Goal: Information Seeking & Learning: Learn about a topic

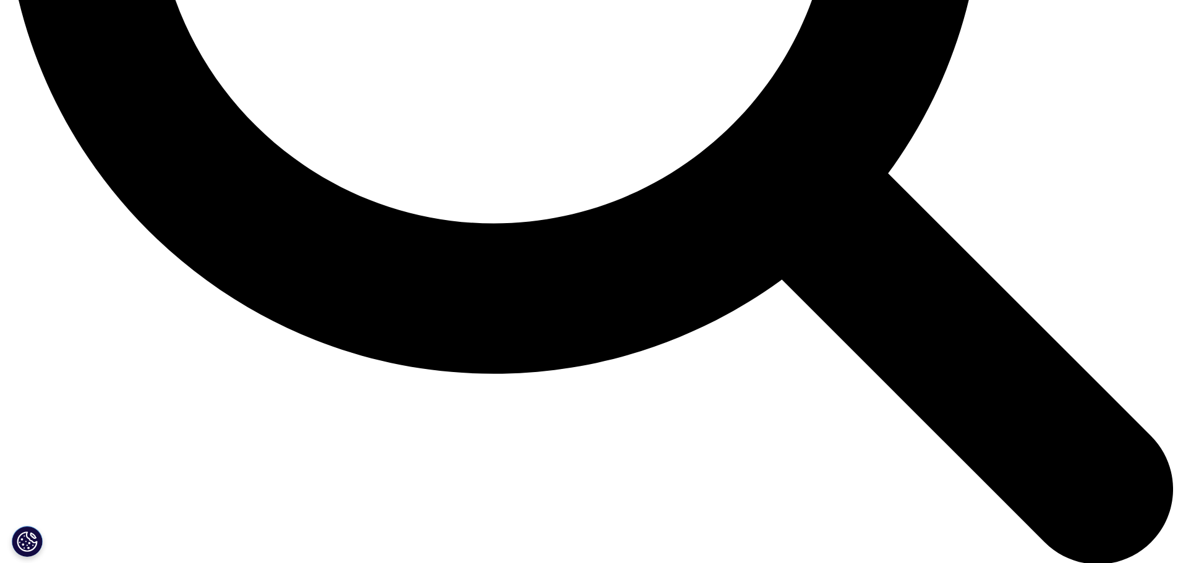
scroll to position [1818, 0]
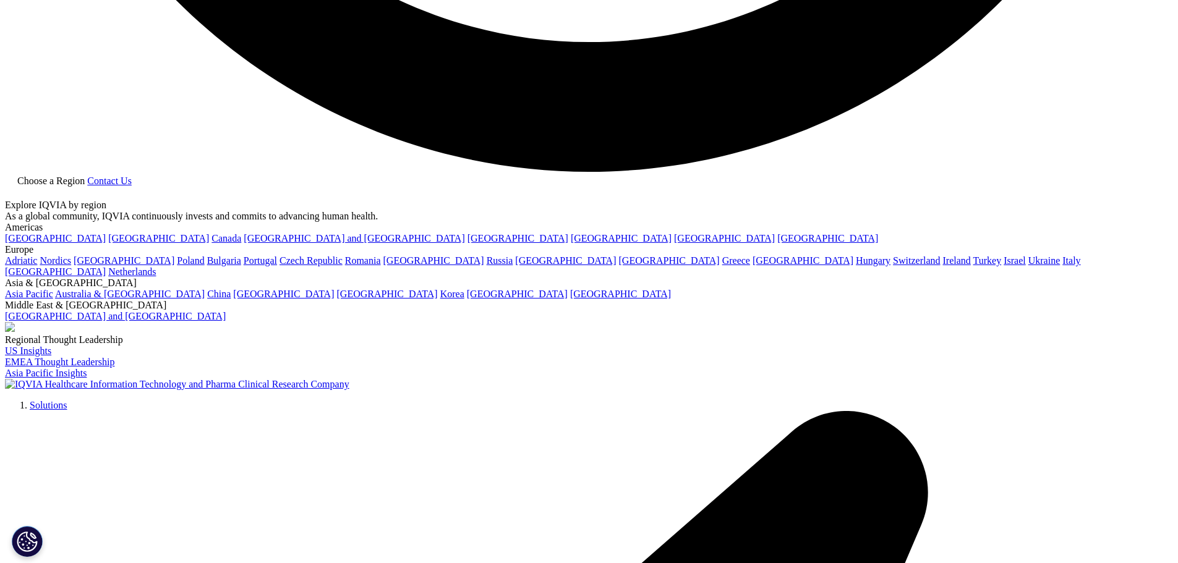
scroll to position [3464, 0]
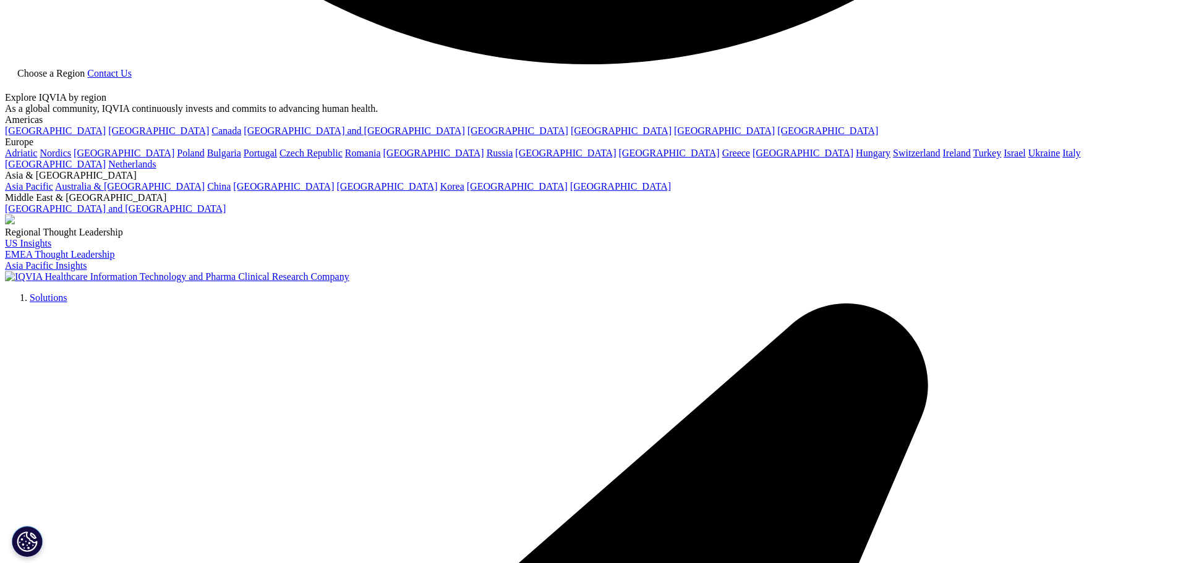
drag, startPoint x: 553, startPoint y: 526, endPoint x: 565, endPoint y: 520, distance: 13.6
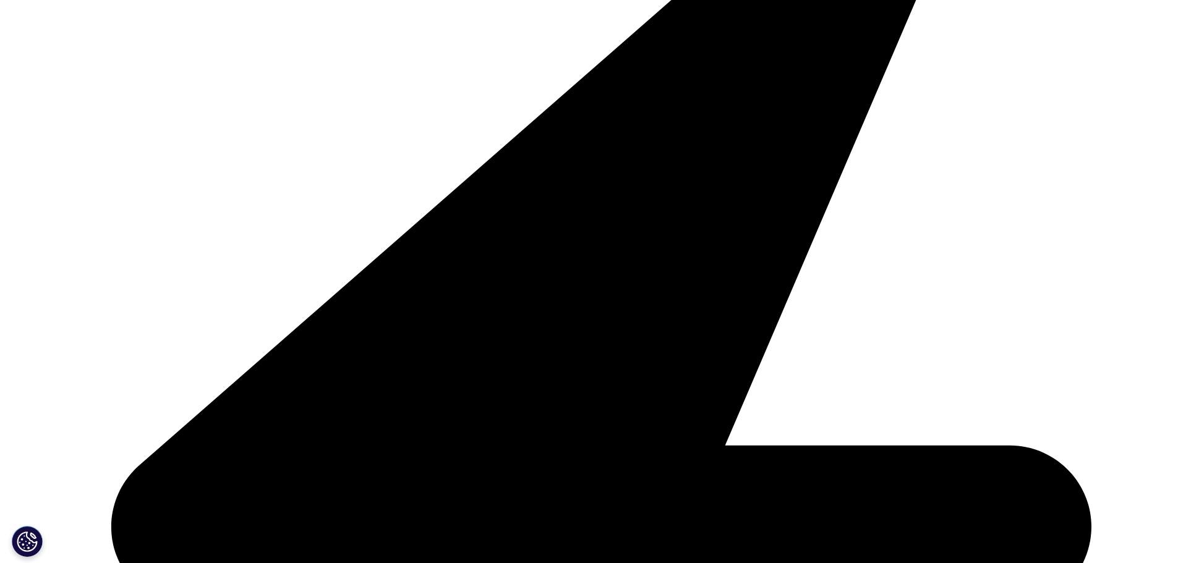
scroll to position [3773, 0]
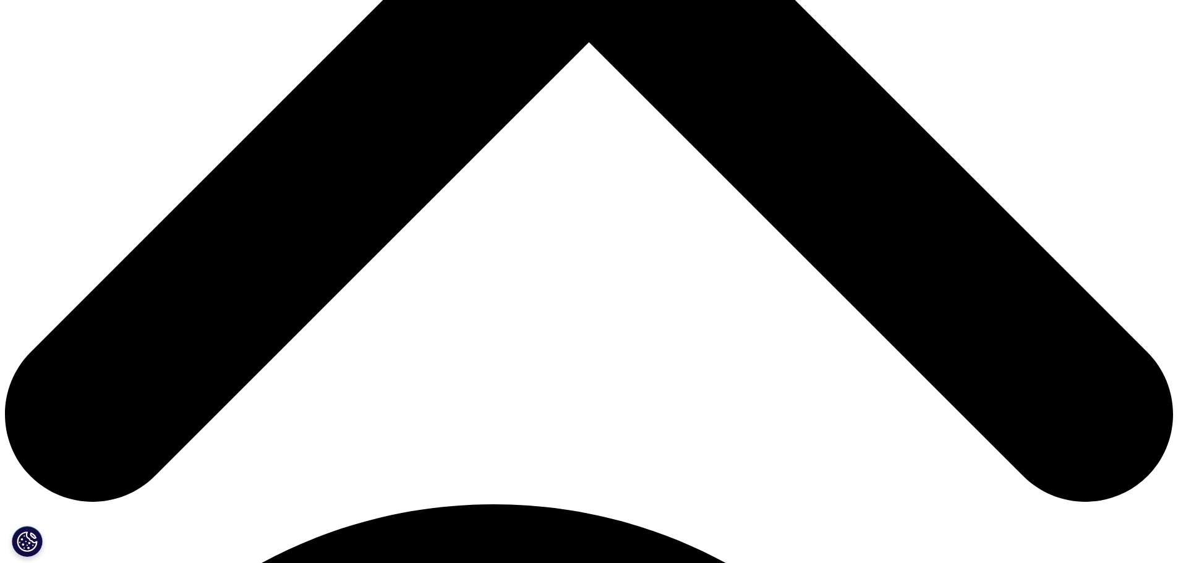
scroll to position [680, 0]
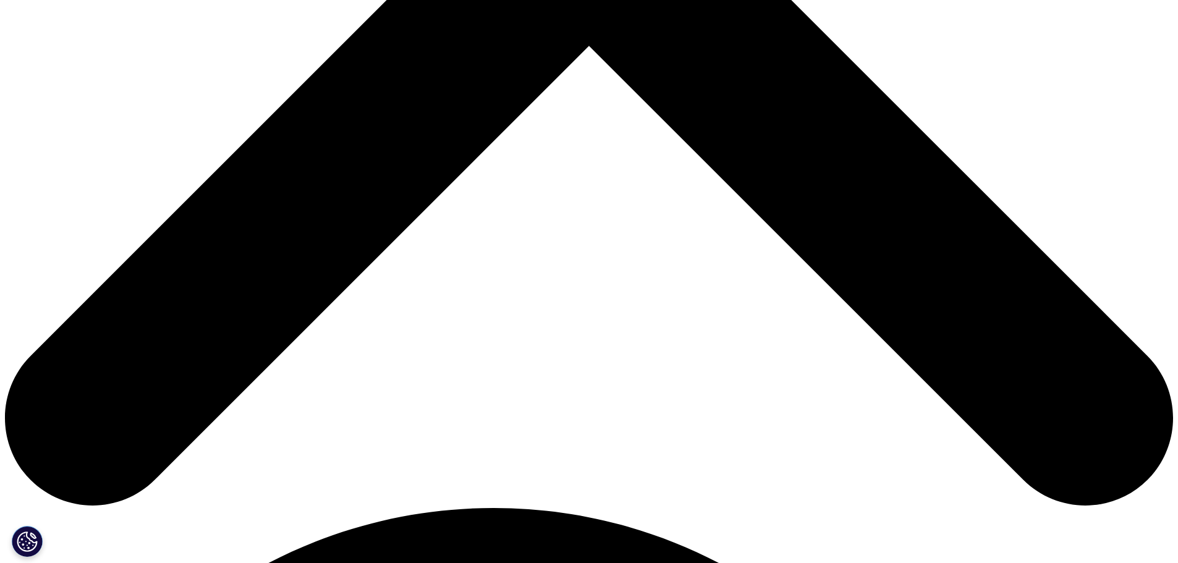
drag, startPoint x: 827, startPoint y: 309, endPoint x: 811, endPoint y: 309, distance: 16.1
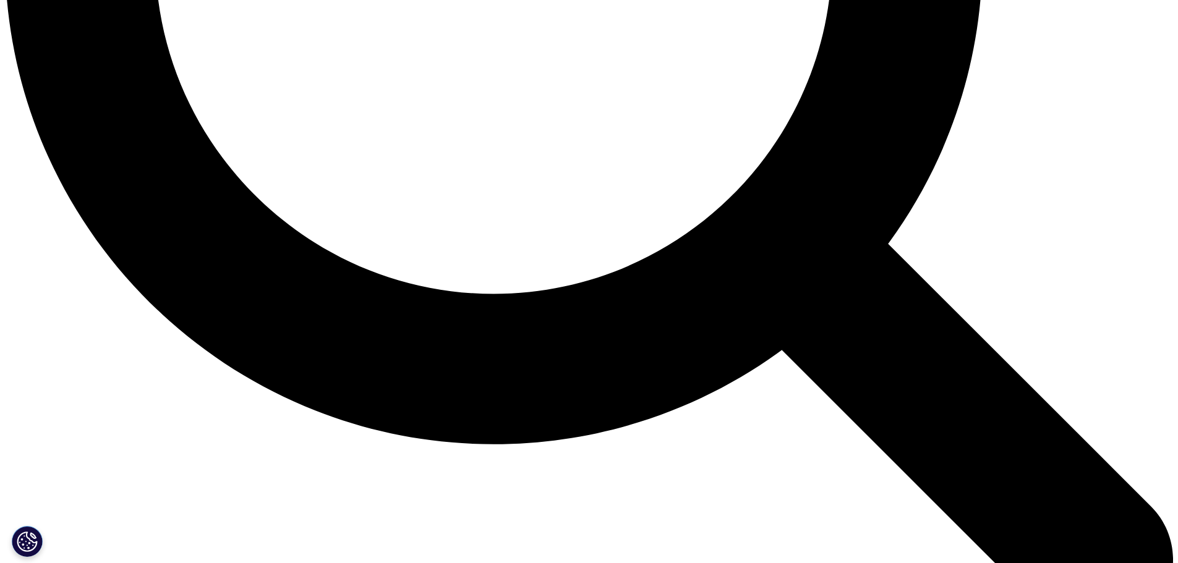
scroll to position [1794, 0]
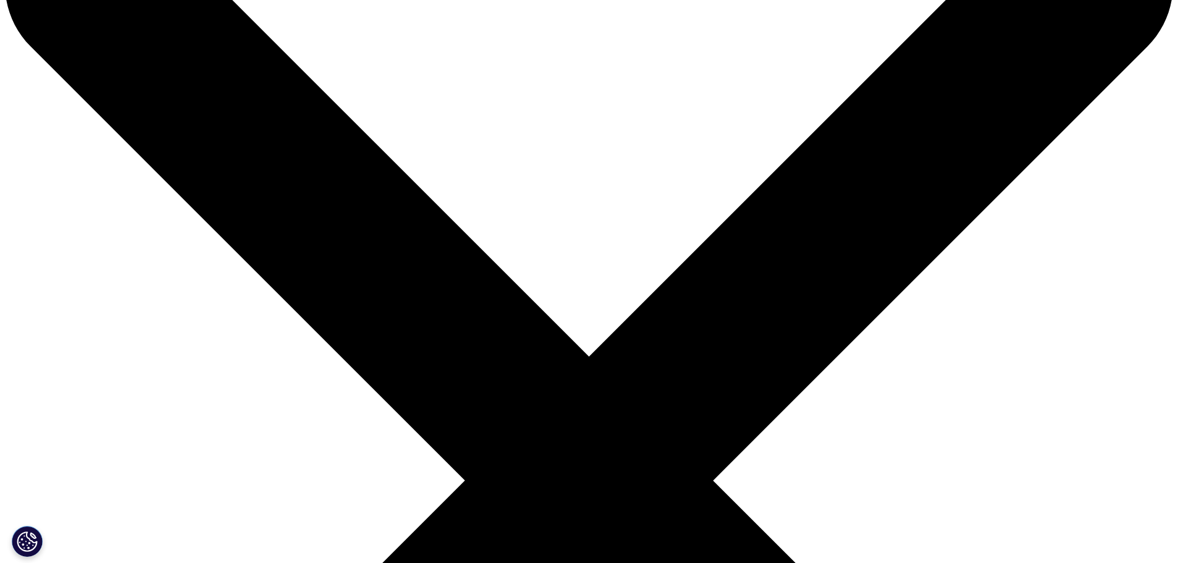
scroll to position [247, 0]
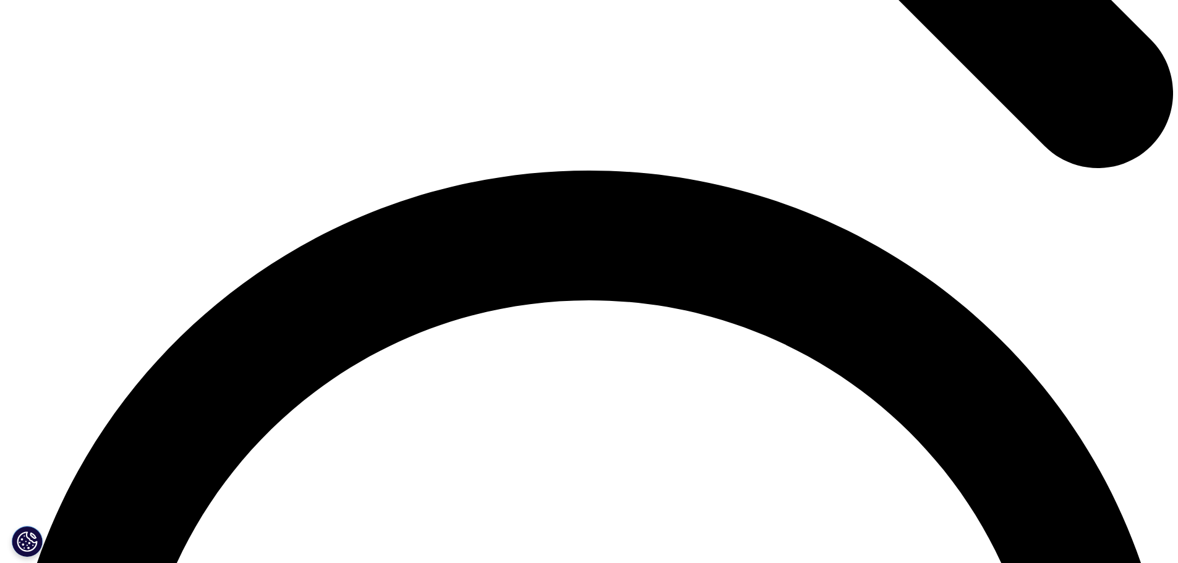
scroll to position [2227, 0]
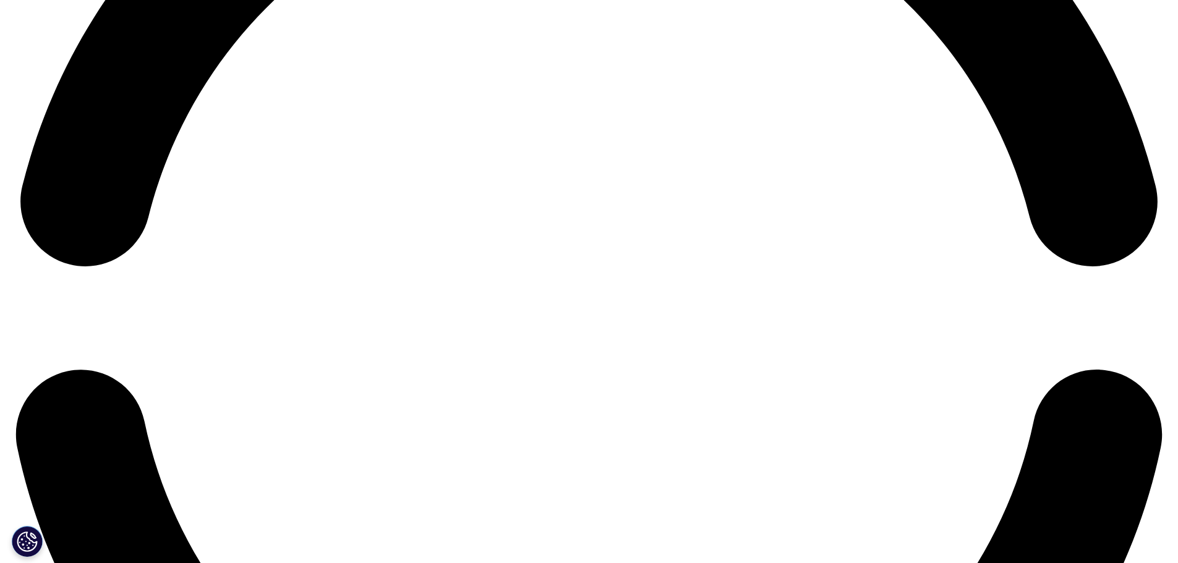
scroll to position [2721, 0]
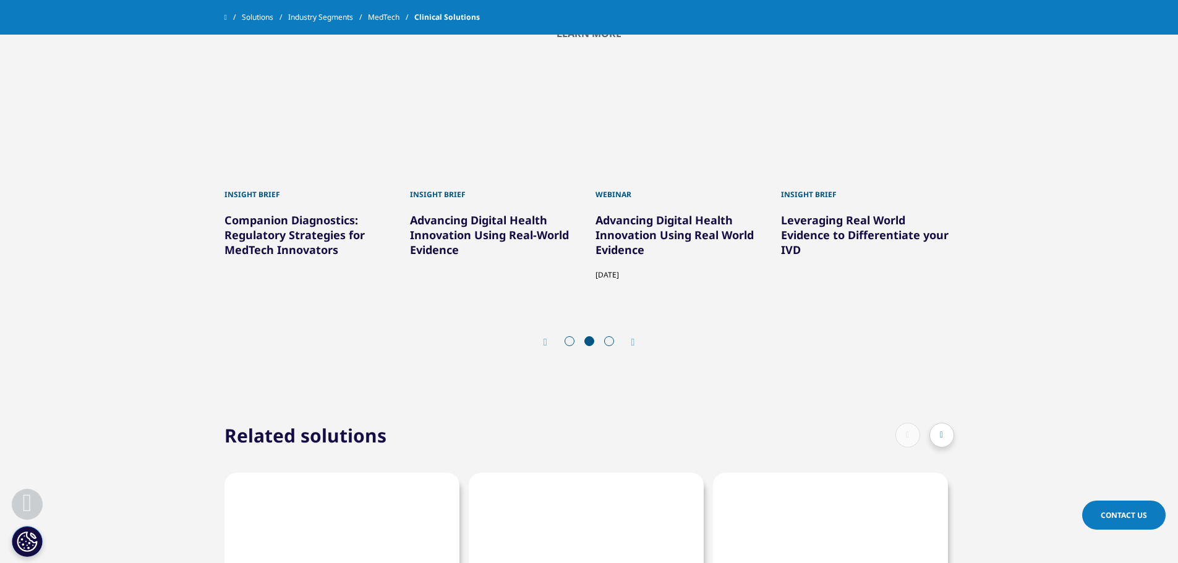
click at [546, 348] on icon "Previous slide" at bounding box center [546, 343] width 4 height 10
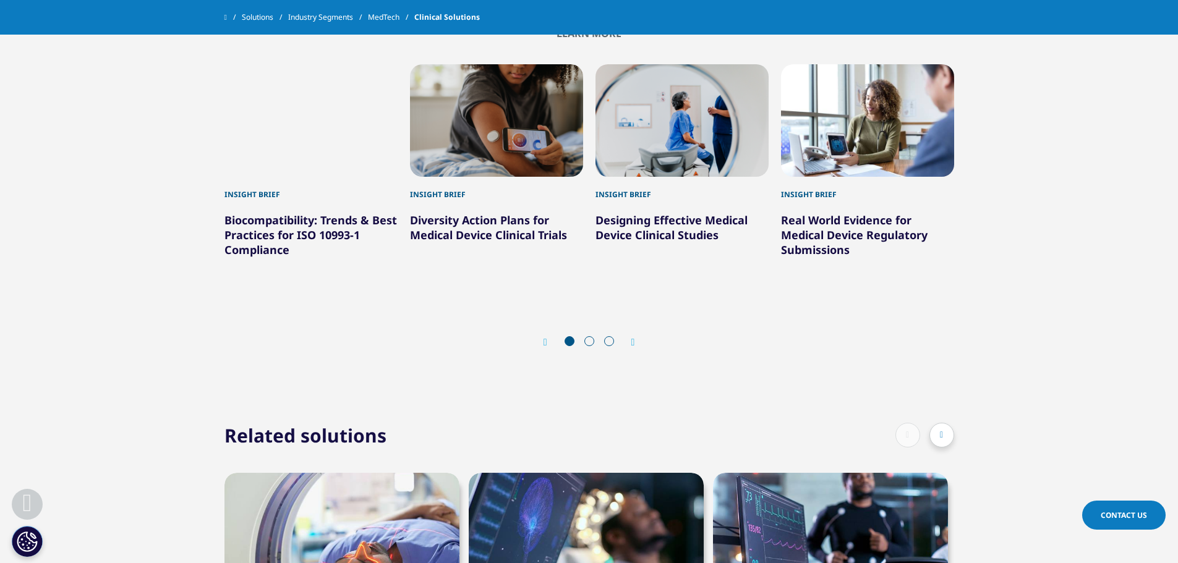
click at [635, 348] on icon "Next slide" at bounding box center [634, 343] width 4 height 10
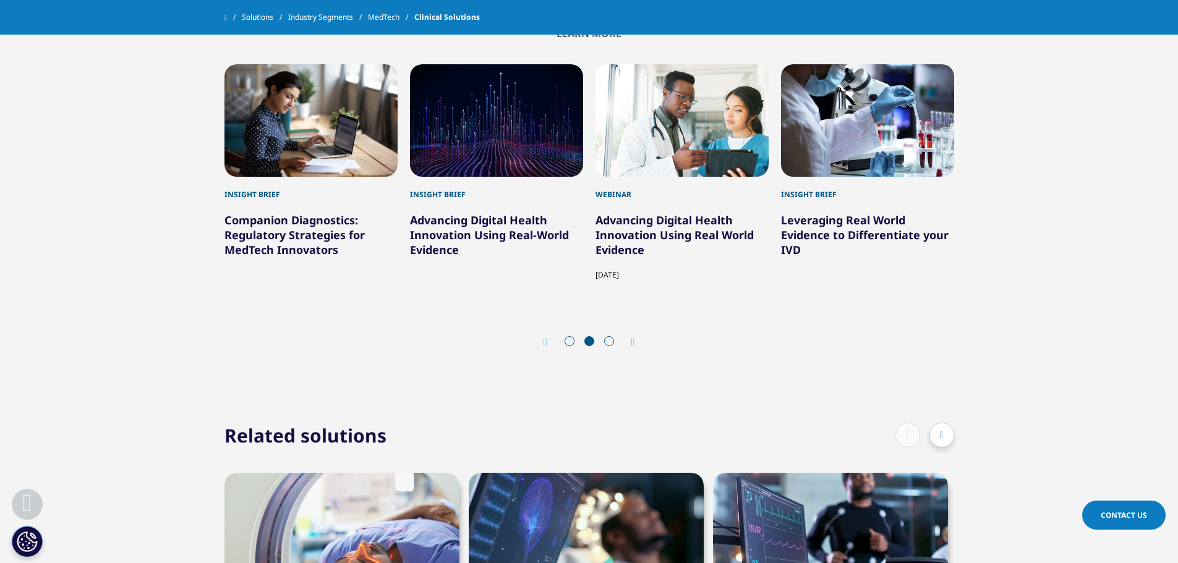
click at [547, 348] on div "Prev" at bounding box center [552, 342] width 16 height 12
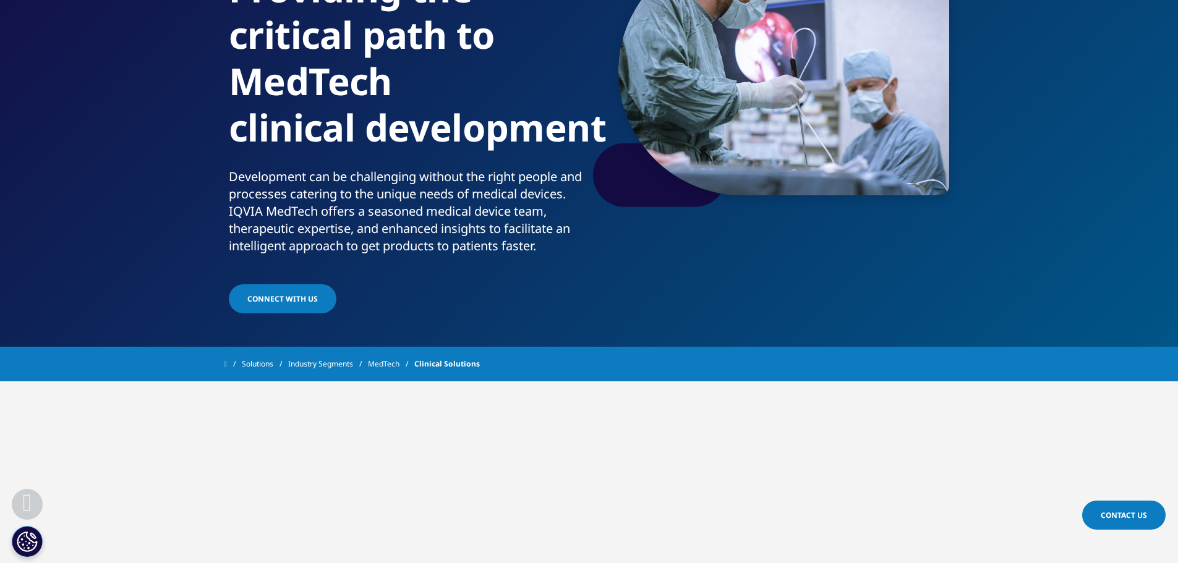
scroll to position [0, 0]
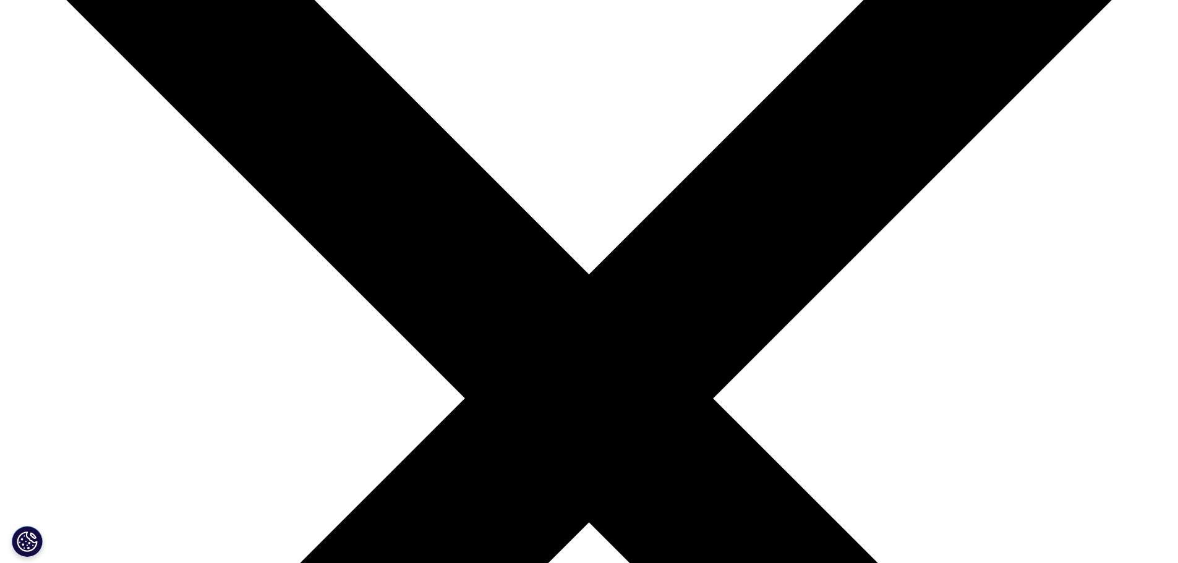
scroll to position [62, 0]
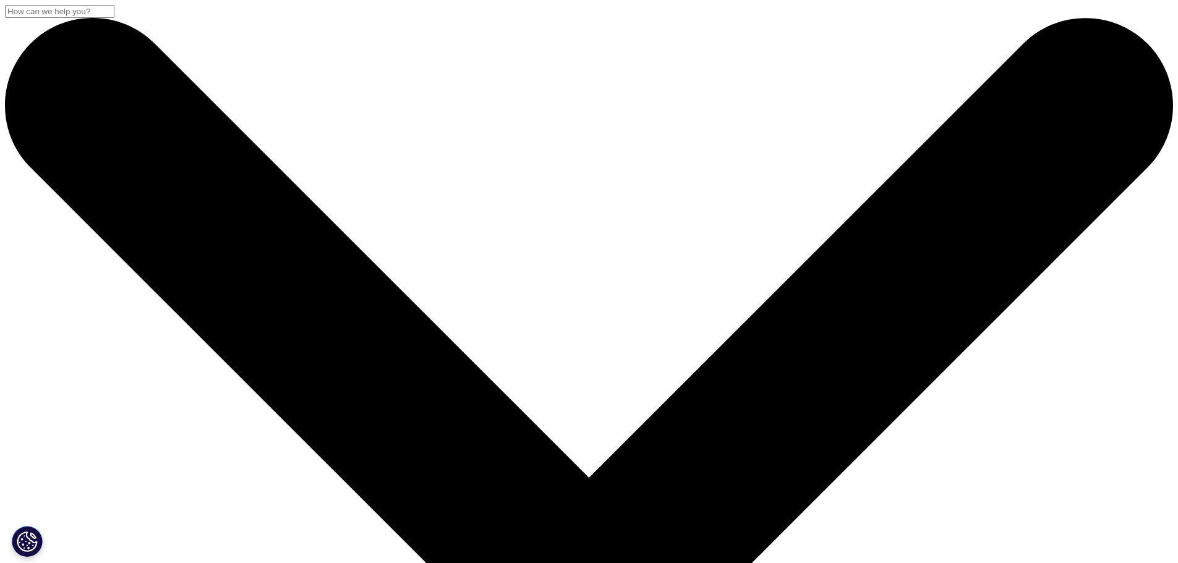
drag, startPoint x: 436, startPoint y: 307, endPoint x: 230, endPoint y: 179, distance: 242.5
copy div "Biocompatibility: Trends & Best Practices for ISO 10993-1 Compliance"
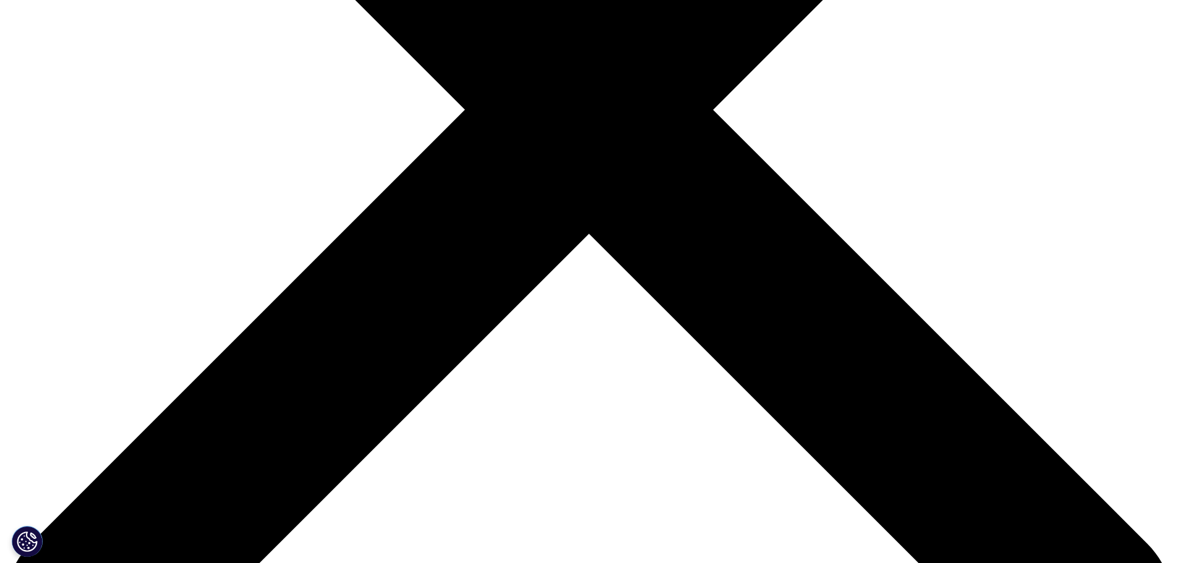
scroll to position [320, 0]
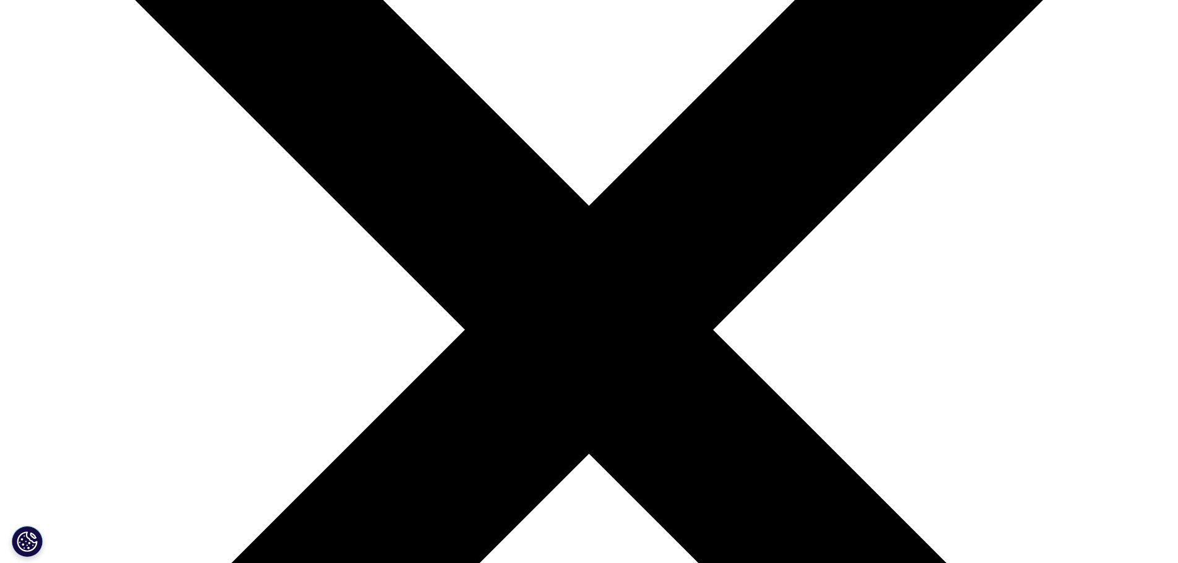
scroll to position [309, 0]
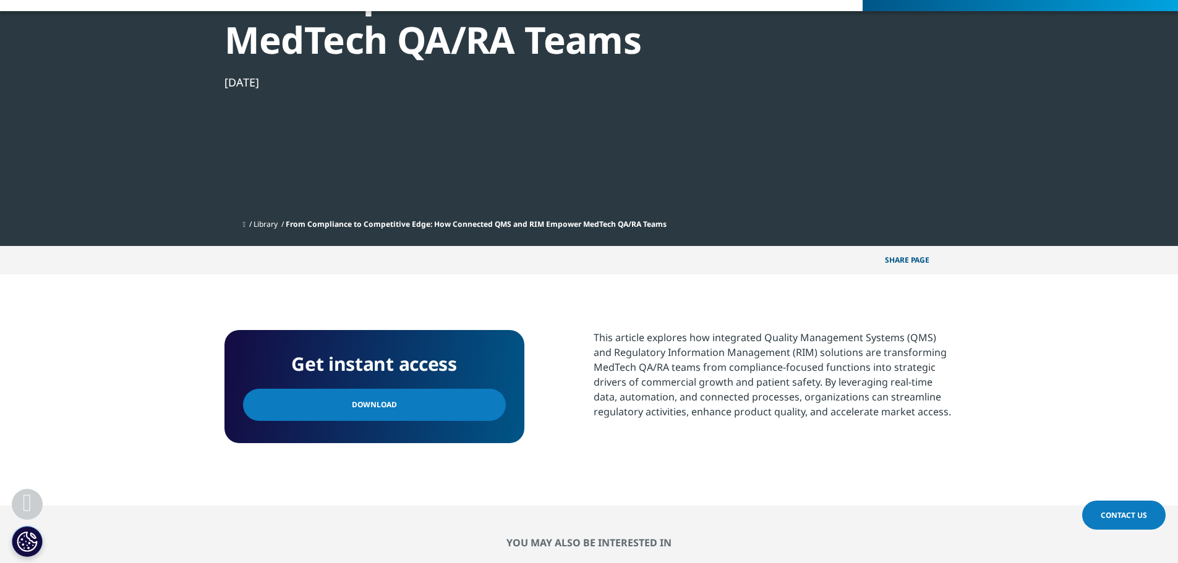
click at [422, 409] on link "Download" at bounding box center [374, 405] width 263 height 32
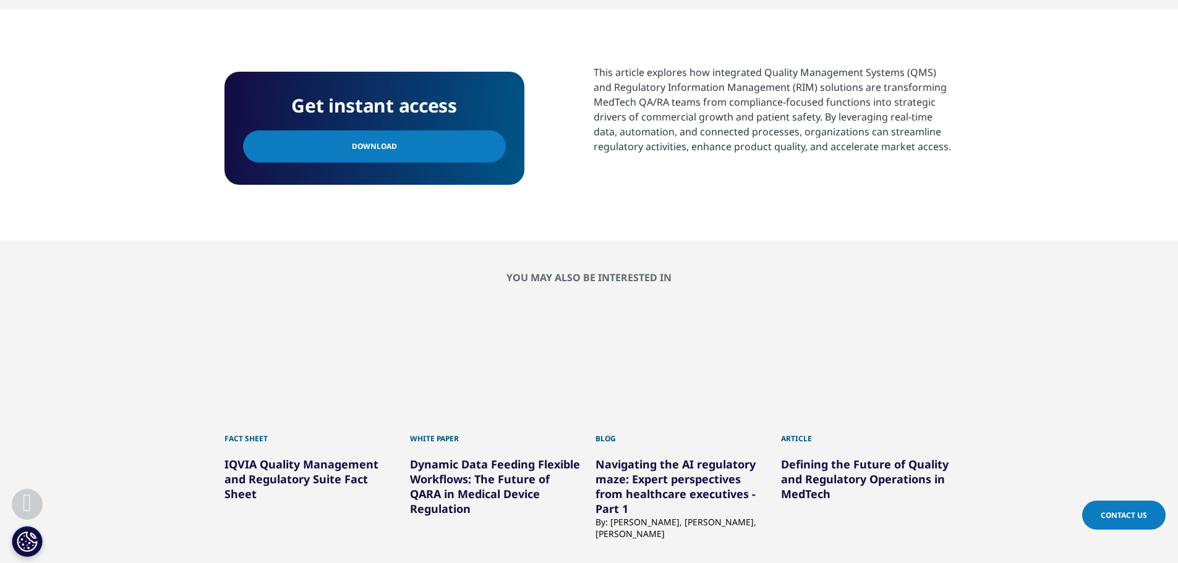
scroll to position [680, 0]
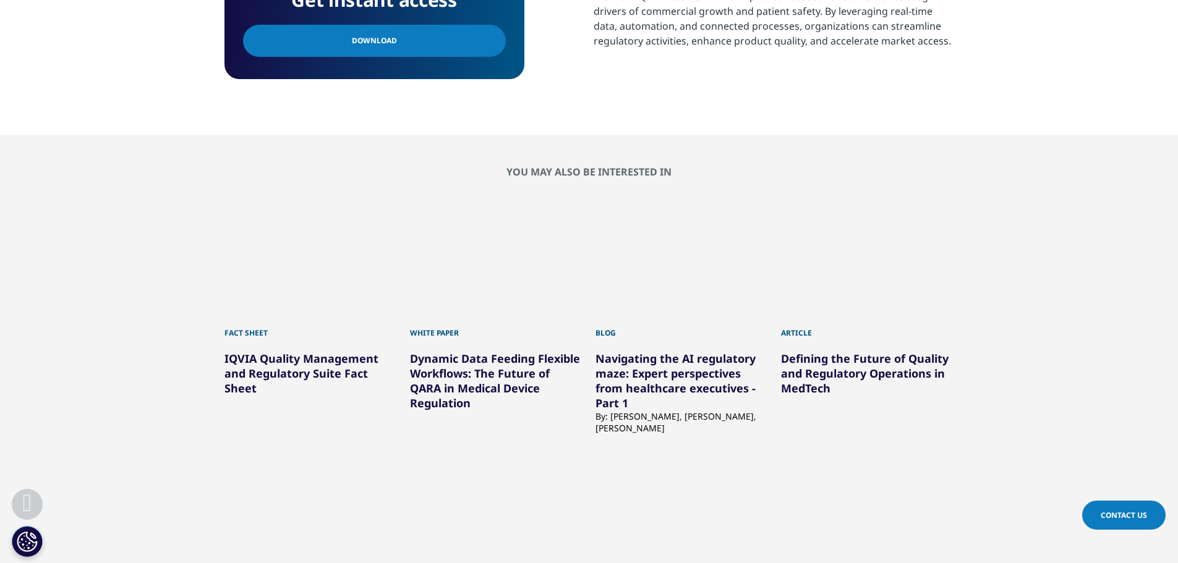
click at [521, 368] on link "Dynamic Data Feeding Flexible Workflows: The Future of QARA in Medical Device R…" at bounding box center [495, 380] width 170 height 59
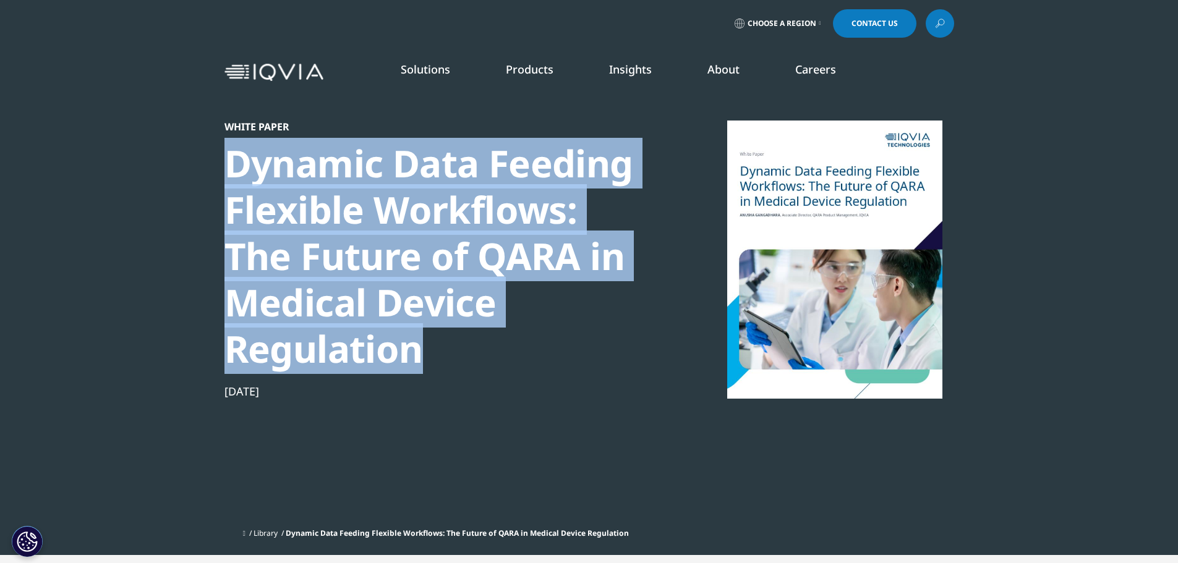
drag, startPoint x: 427, startPoint y: 353, endPoint x: 226, endPoint y: 169, distance: 272.4
click at [226, 169] on div "Dynamic Data Feeding Flexible Workflows: The Future of QARA in Medical Device R…" at bounding box center [437, 256] width 424 height 232
copy div "Dynamic Data Feeding Flexible Workflows: The Future of QARA in Medical Device R…"
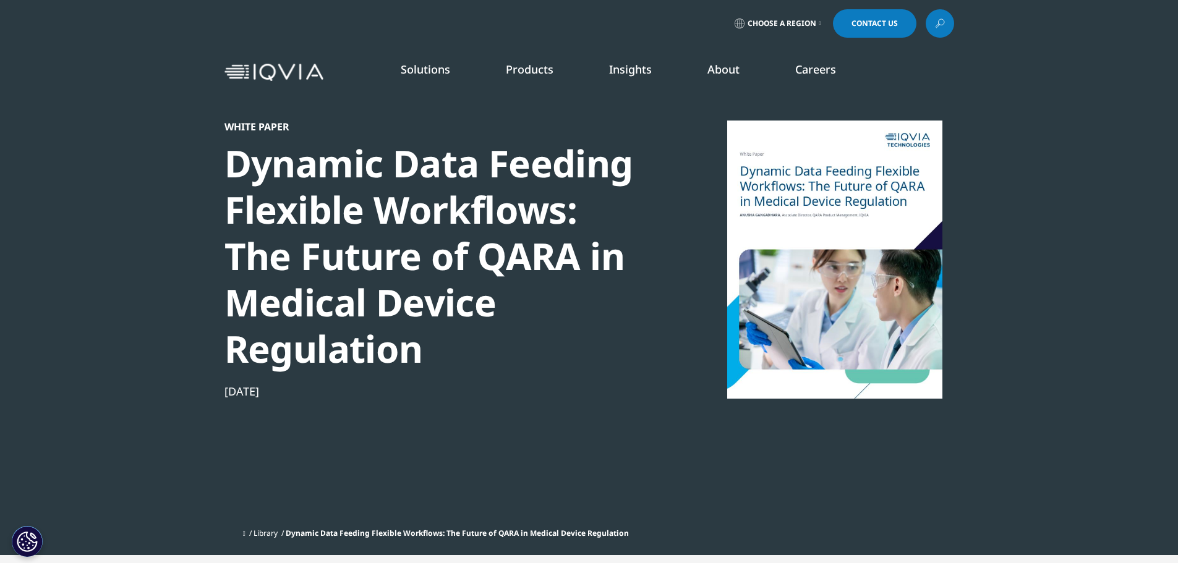
drag, startPoint x: 607, startPoint y: 417, endPoint x: 591, endPoint y: 340, distance: 78.4
click at [607, 416] on div "White Paper Dynamic Data Feeding Flexible Workflows: The Future of QARA in Medi…" at bounding box center [437, 322] width 424 height 402
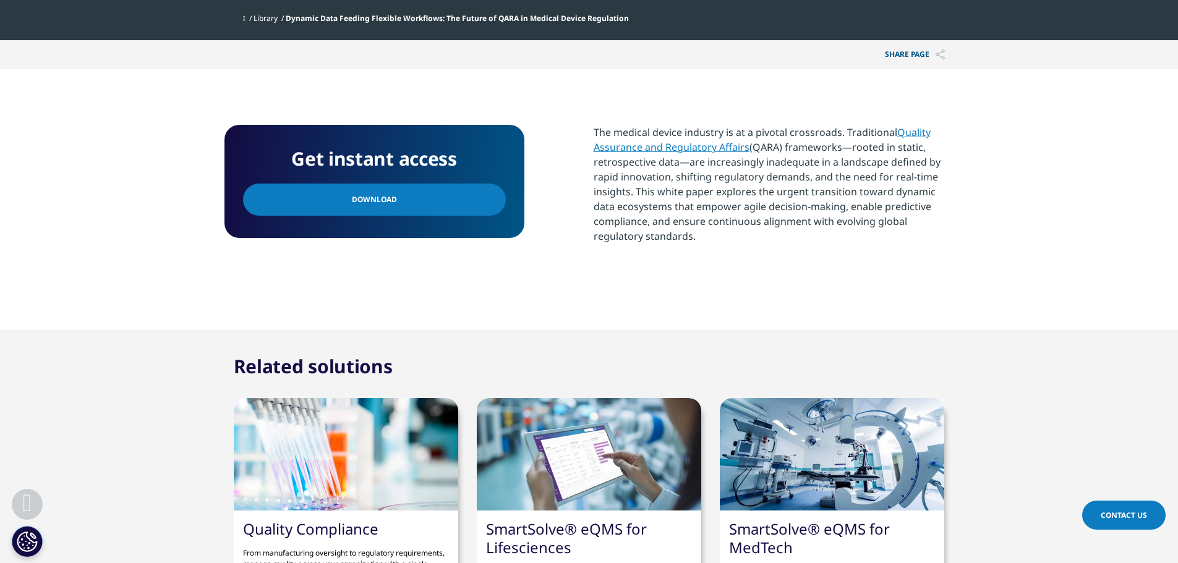
scroll to position [742, 0]
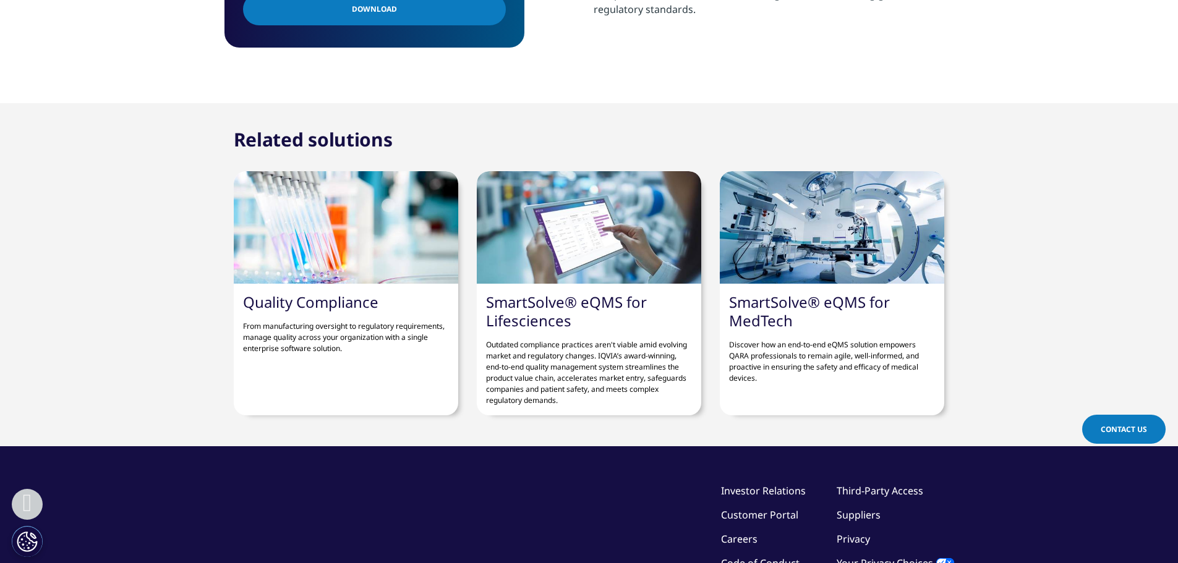
click at [802, 288] on div "SmartSolve® eQMS for MedTech Discover how an end-to-end eQMS solution empowers …" at bounding box center [832, 338] width 225 height 109
click at [807, 302] on link "SmartSolve® eQMS for MedTech" at bounding box center [809, 311] width 161 height 39
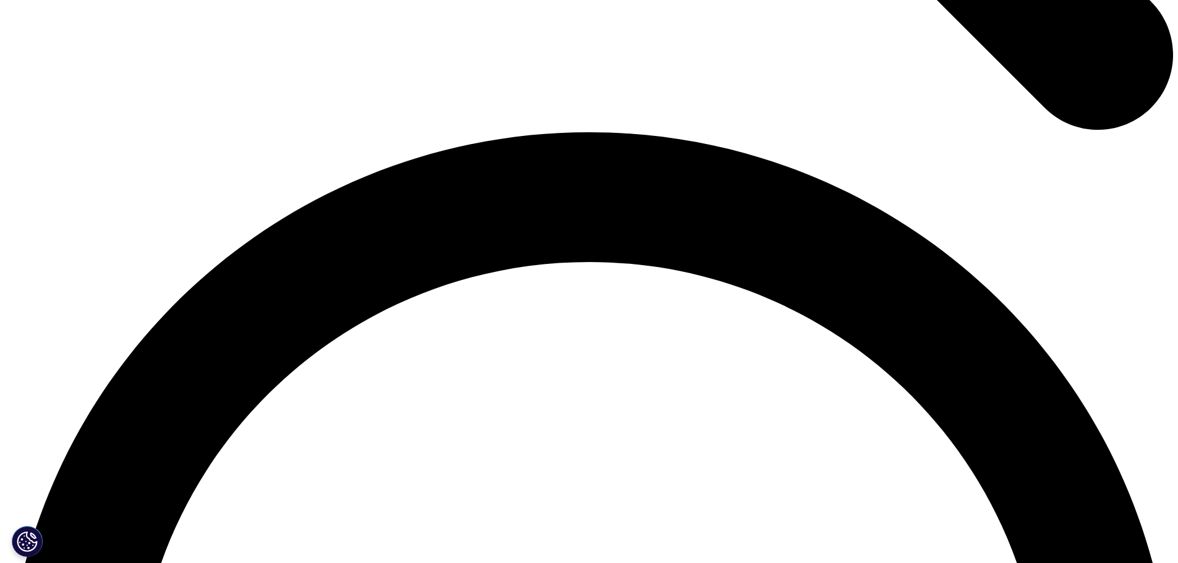
scroll to position [2227, 0]
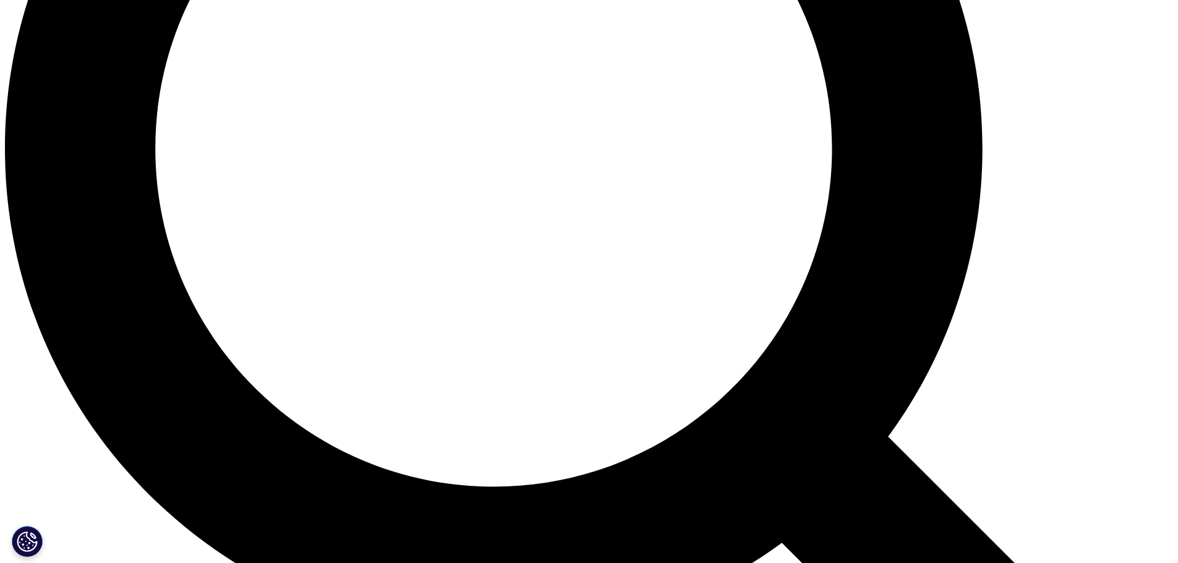
scroll to position [1346, 0]
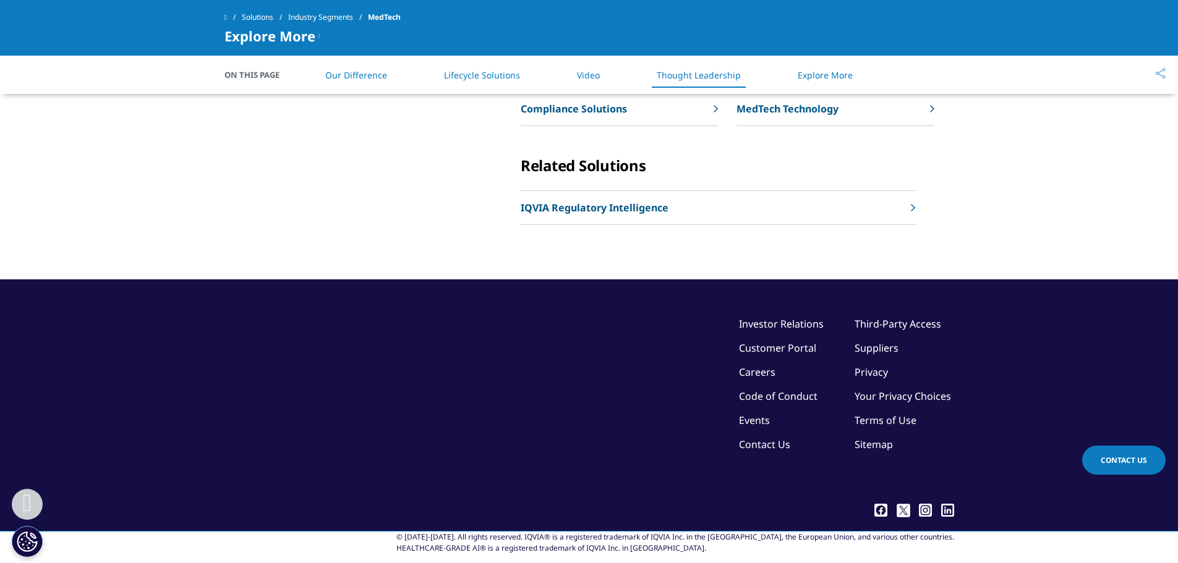
scroll to position [2227, 0]
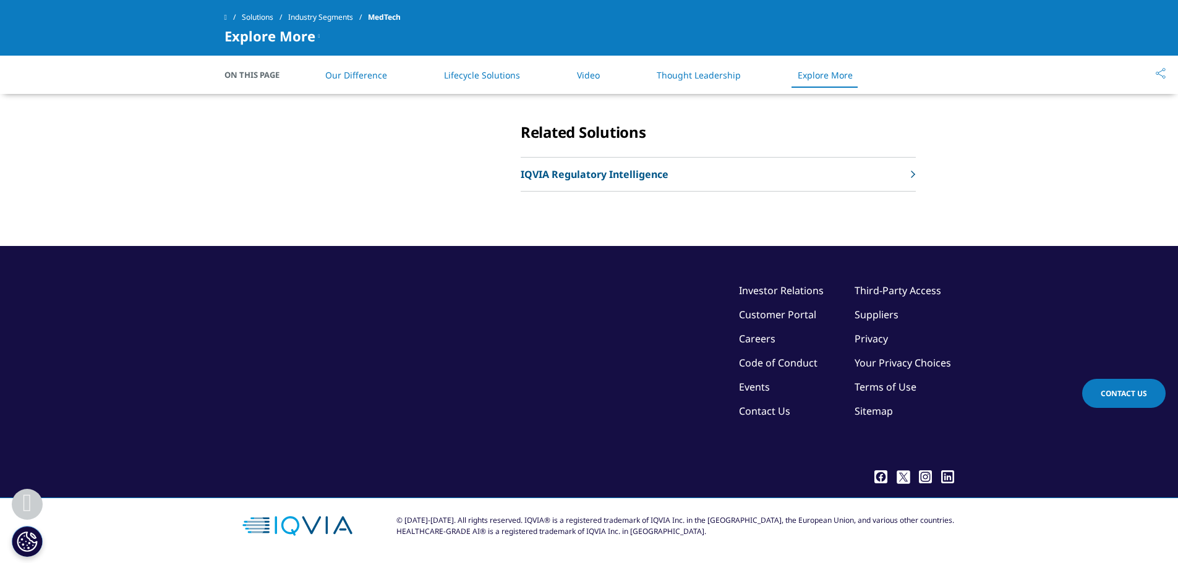
click at [573, 49] on p "Clinical Solutions" at bounding box center [563, 41] width 84 height 15
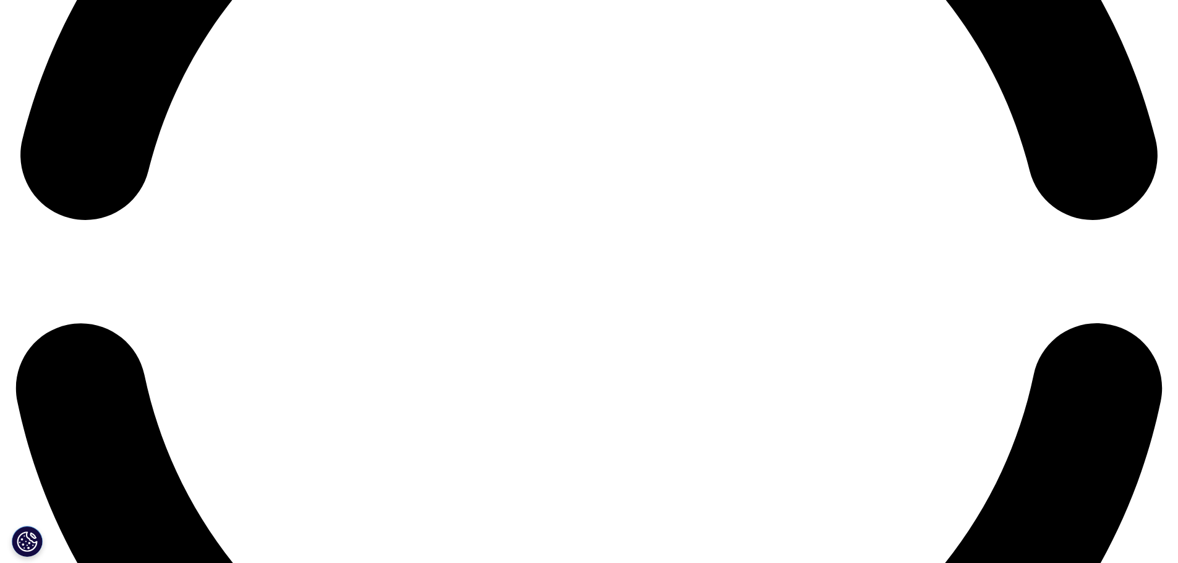
scroll to position [2660, 0]
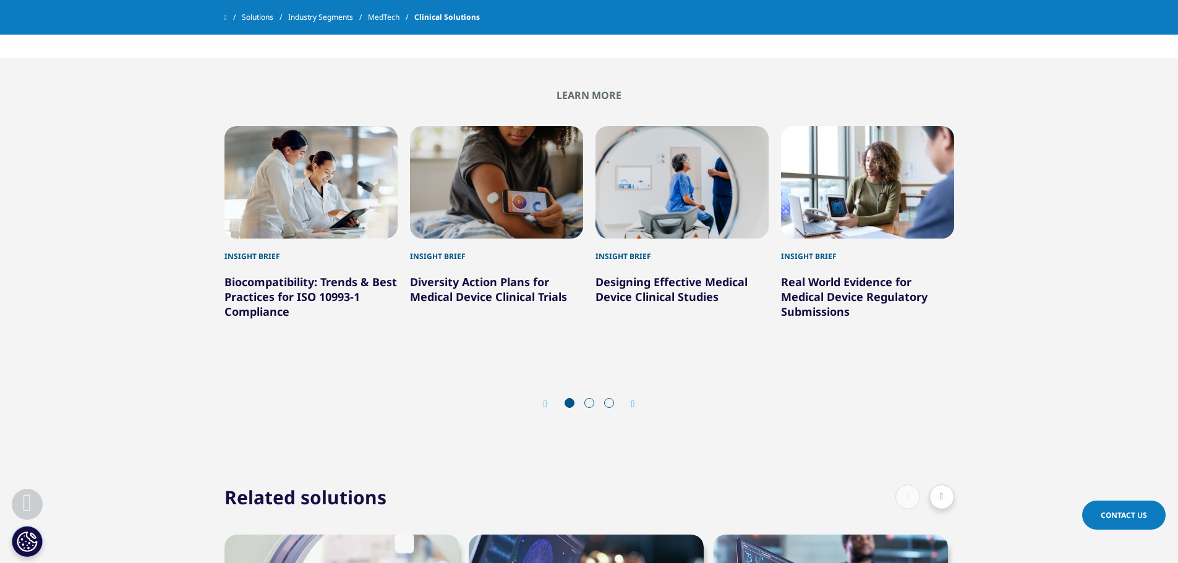
click at [634, 409] on icon "Next slide" at bounding box center [634, 405] width 4 height 10
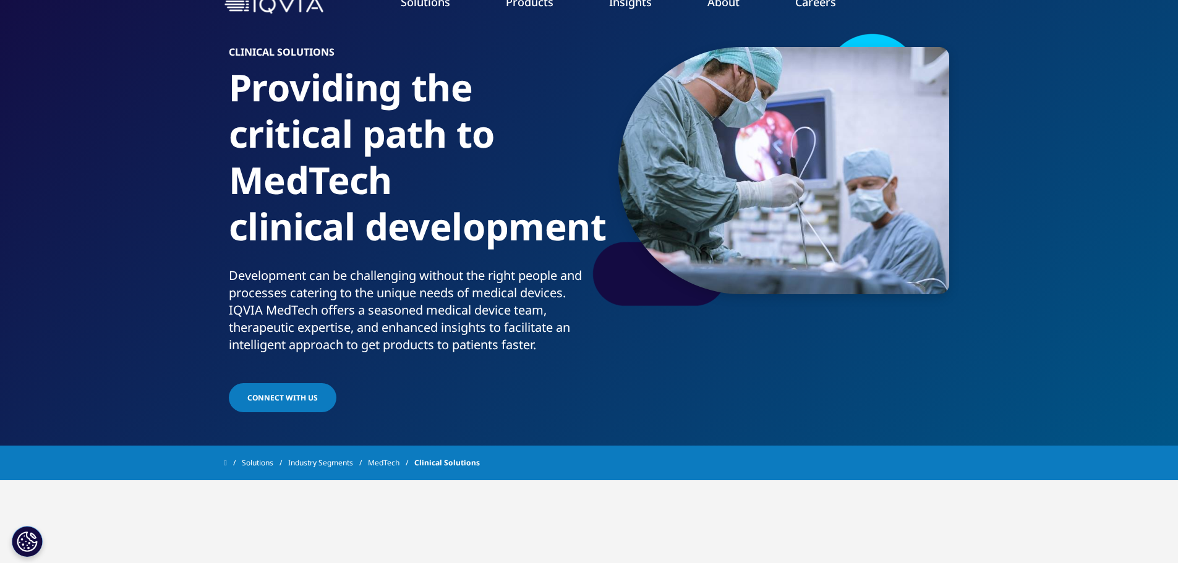
scroll to position [0, 0]
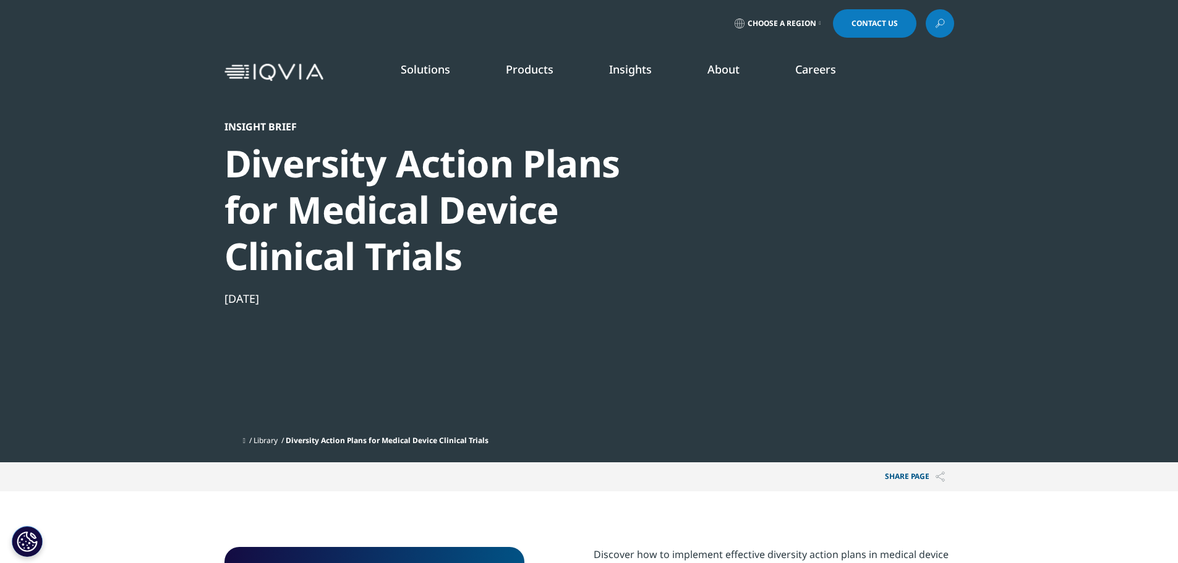
click at [452, 265] on div "Diversity Action Plans for Medical Device Clinical Trials" at bounding box center [437, 209] width 424 height 139
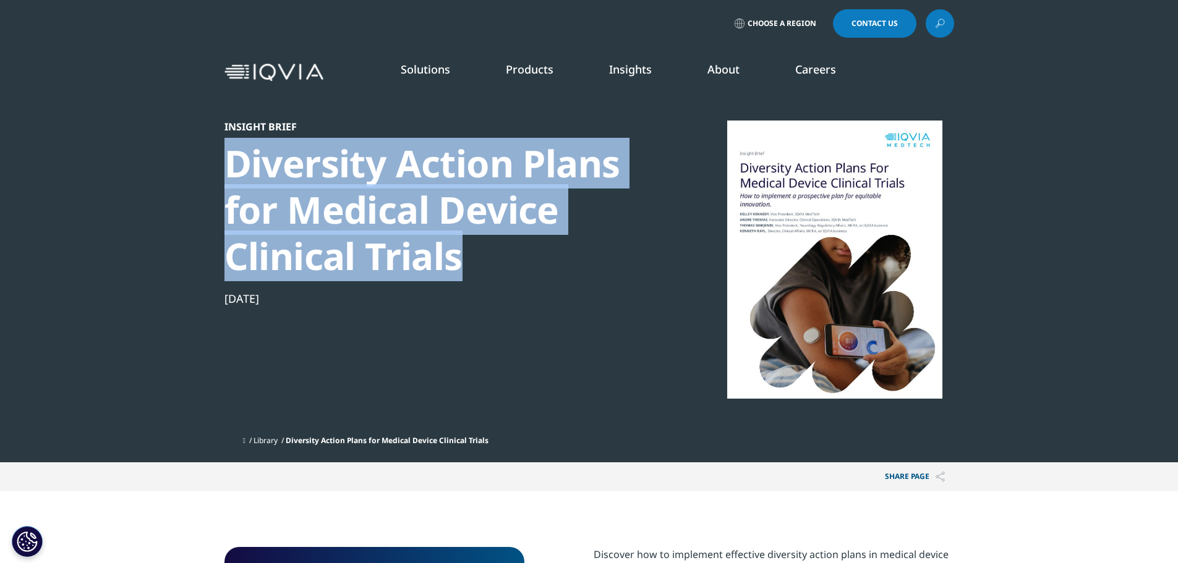
drag, startPoint x: 454, startPoint y: 257, endPoint x: 232, endPoint y: 161, distance: 242.1
click at [232, 161] on div "Diversity Action Plans for Medical Device Clinical Trials" at bounding box center [437, 209] width 424 height 139
copy div "Diversity Action Plans for Medical Device Clinical Trials"
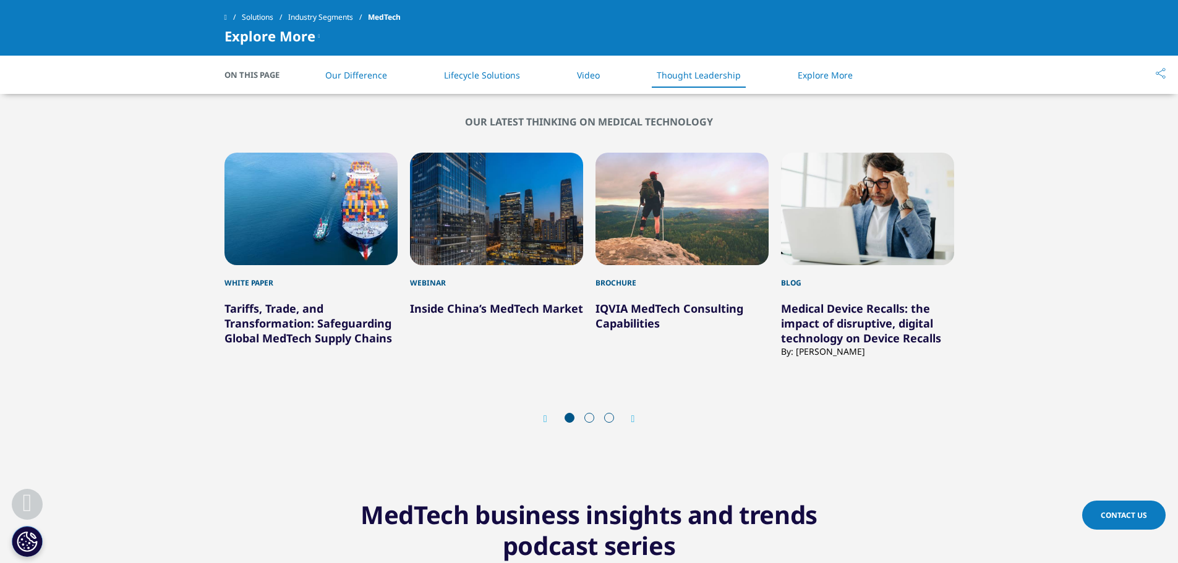
scroll to position [1670, 0]
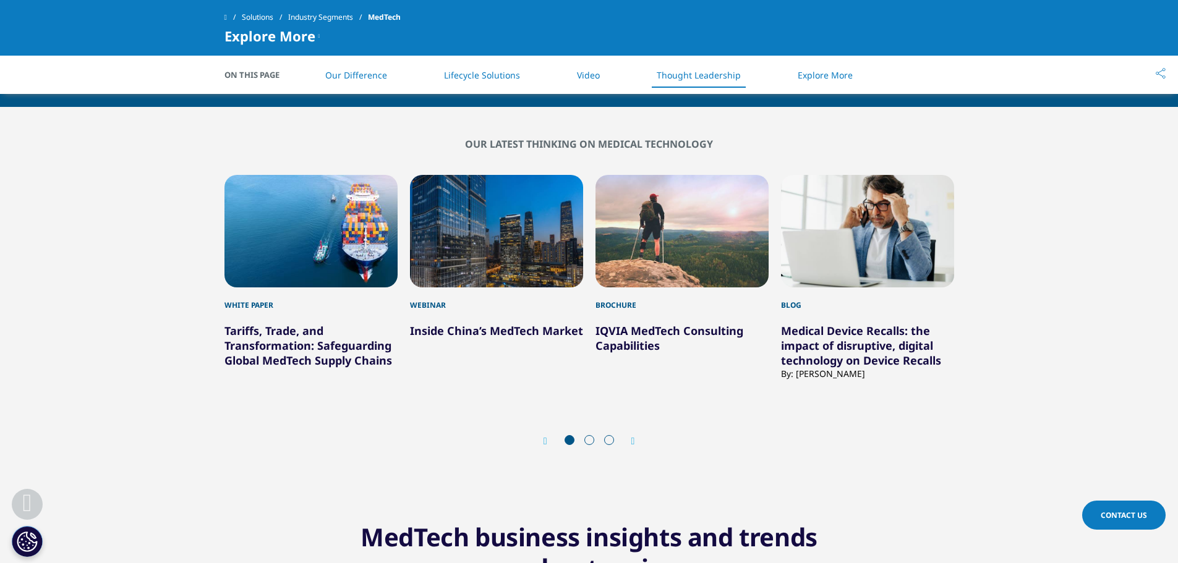
click at [638, 442] on div "Prev Next" at bounding box center [590, 441] width 730 height 37
click at [635, 442] on icon "Next slide" at bounding box center [634, 442] width 4 height 10
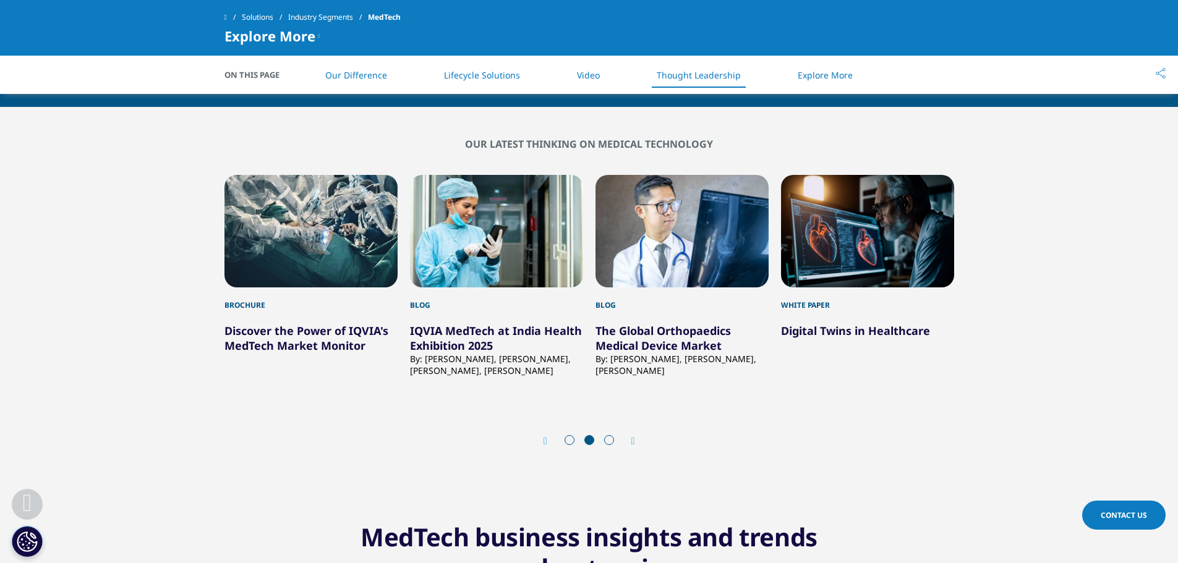
click at [632, 442] on icon "Next slide" at bounding box center [634, 442] width 4 height 10
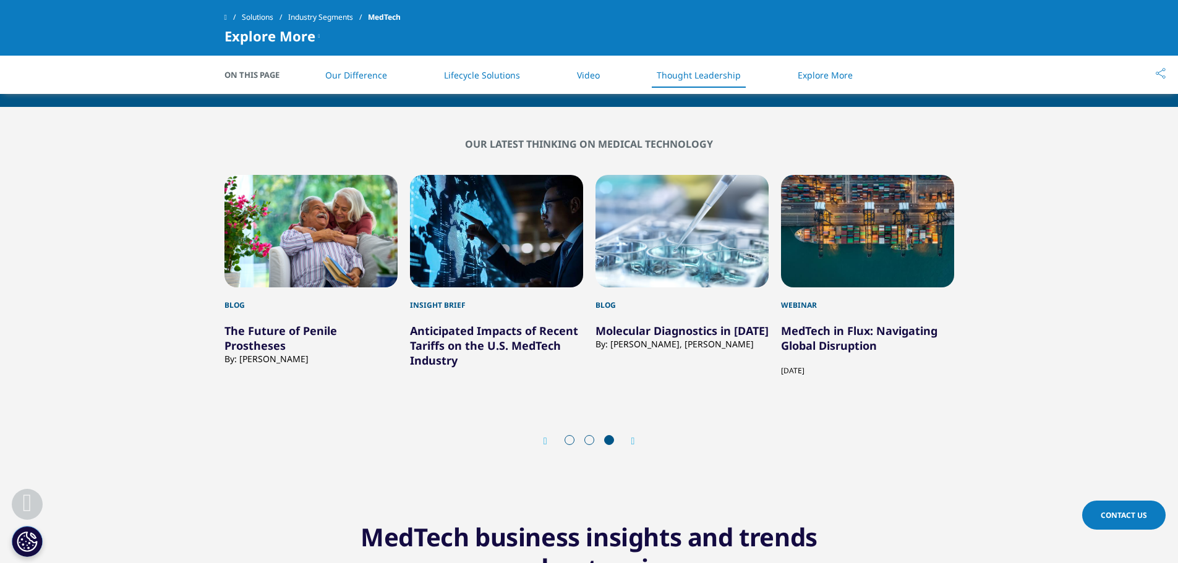
click at [552, 443] on div "Prev" at bounding box center [552, 441] width 16 height 12
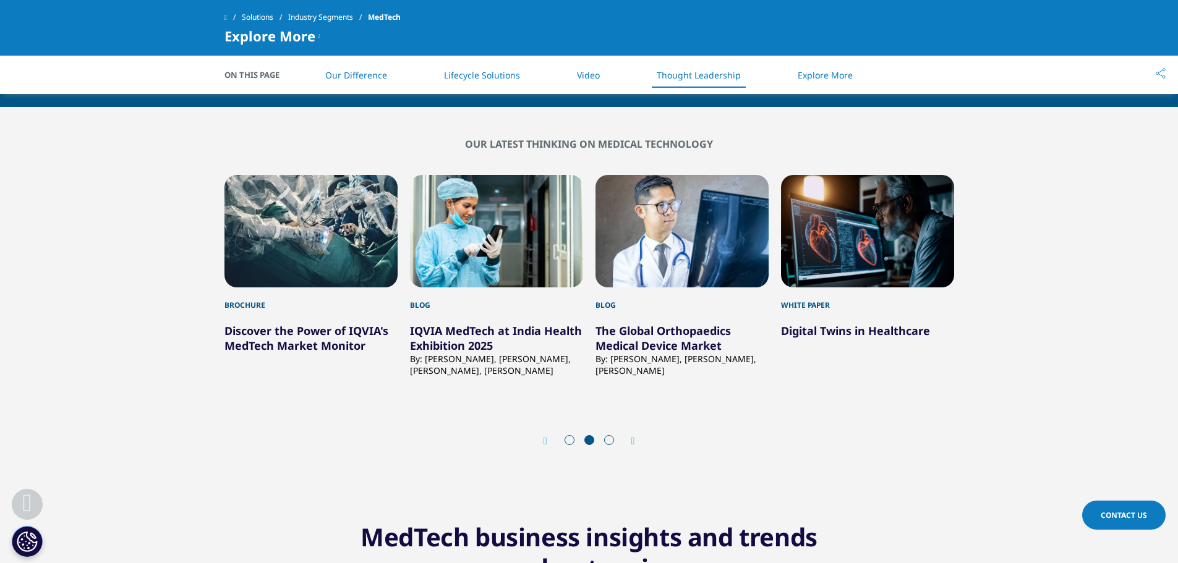
click at [823, 333] on link "Digital Twins in Healthcare" at bounding box center [855, 330] width 149 height 15
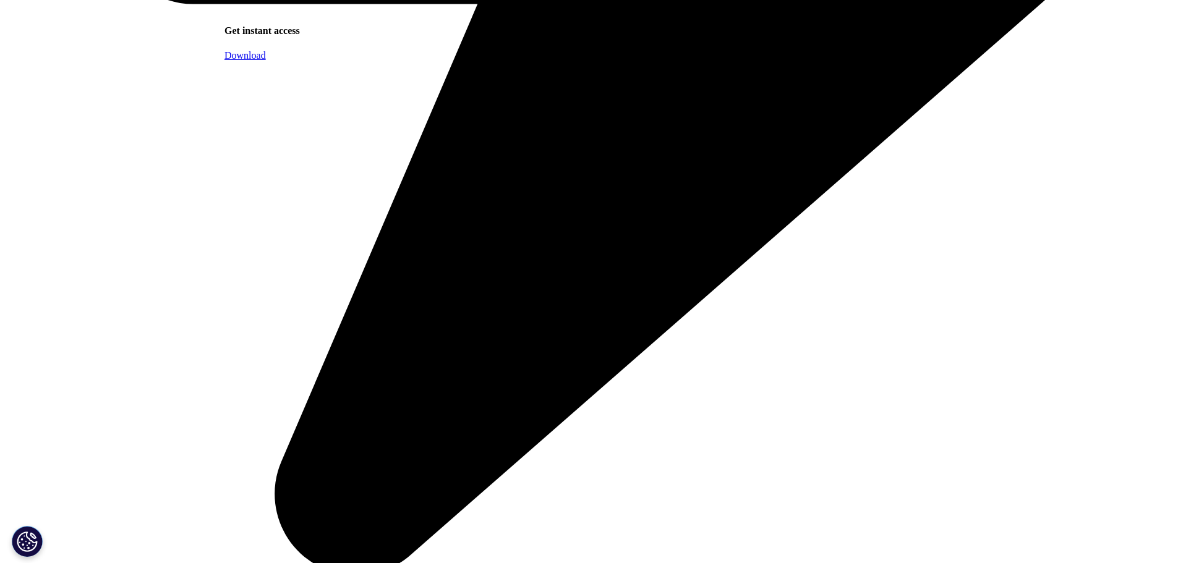
scroll to position [1113, 0]
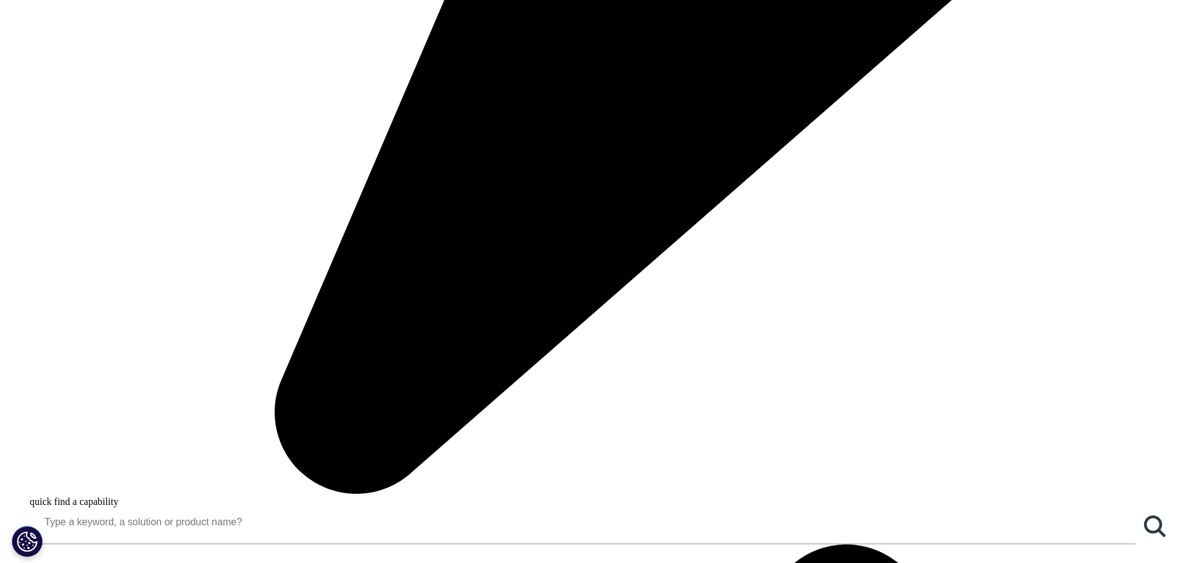
click at [262, 445] on span "READ BLOG" at bounding box center [270, 446] width 55 height 14
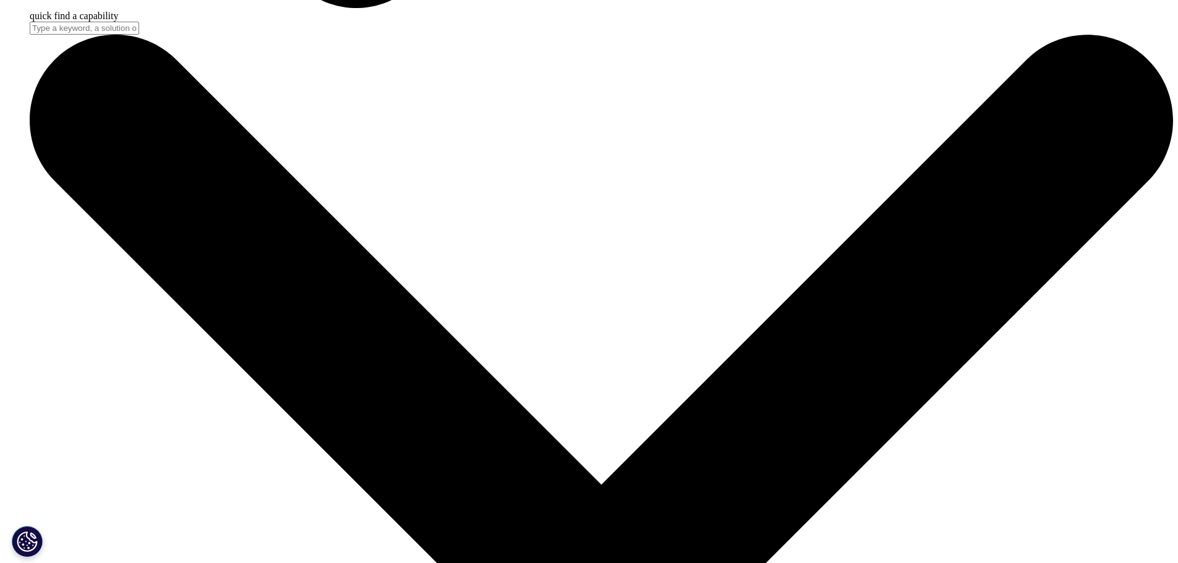
scroll to position [5134, 0]
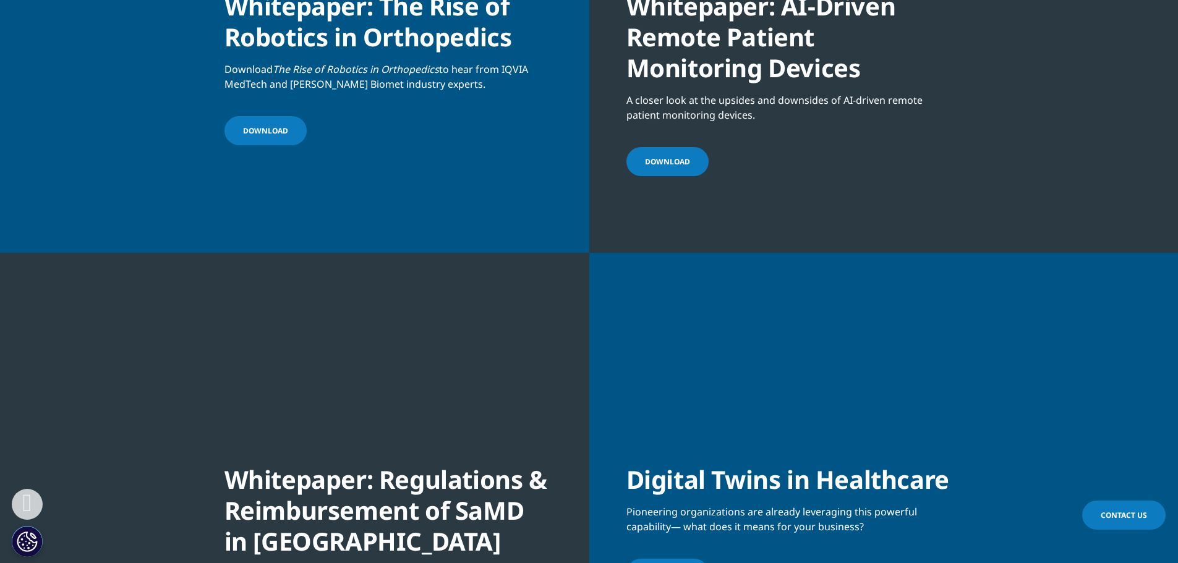
click at [677, 165] on span "Download" at bounding box center [667, 161] width 45 height 11
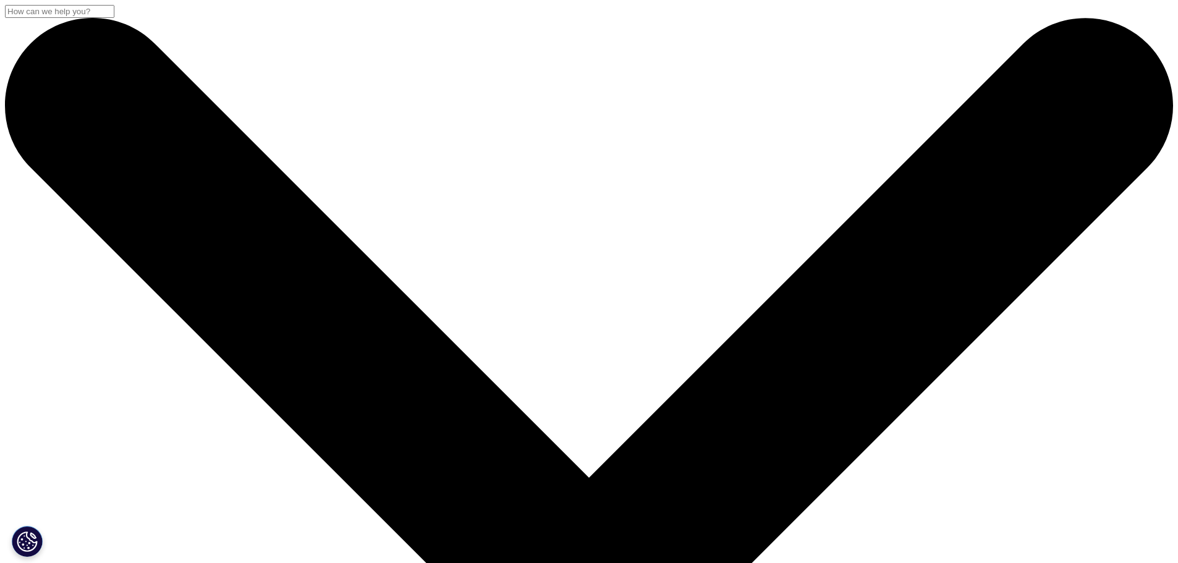
scroll to position [319, 730]
drag, startPoint x: 370, startPoint y: 259, endPoint x: 231, endPoint y: 171, distance: 164.9
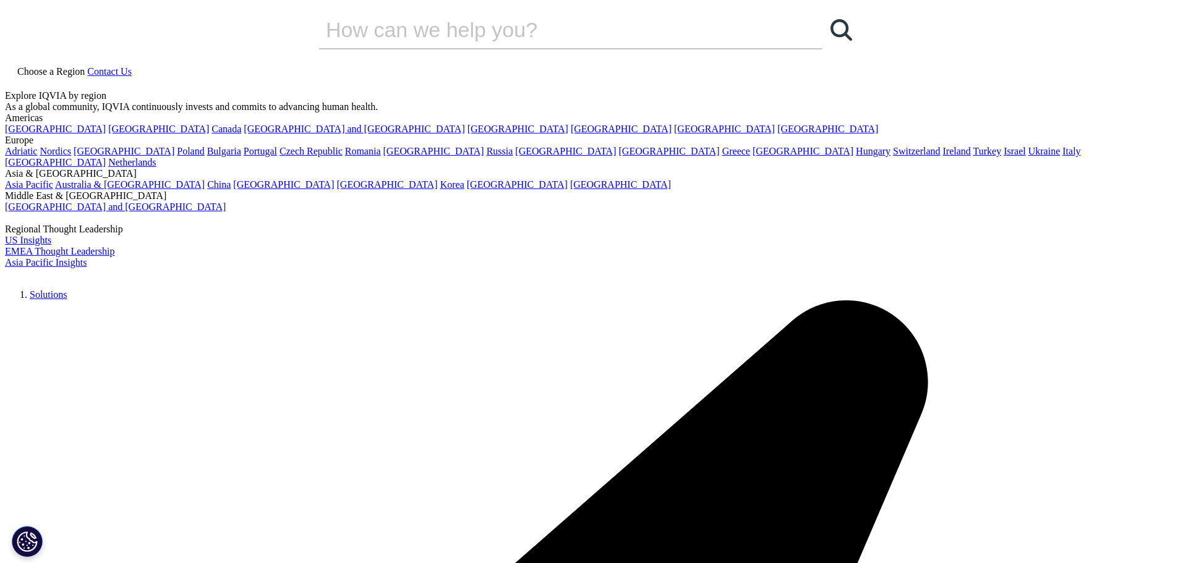
copy div "AI-Driven Remote Patient Monitoring Devices"
